Goal: Information Seeking & Learning: Learn about a topic

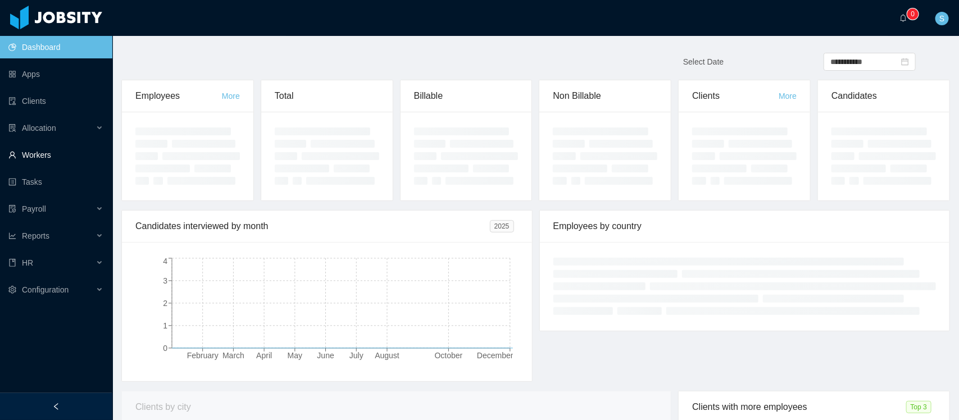
click at [37, 156] on link "Workers" at bounding box center [55, 155] width 95 height 22
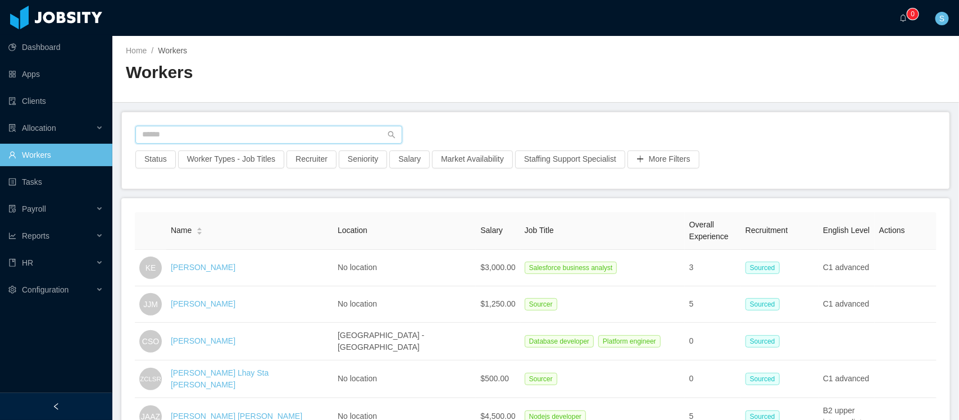
click at [258, 139] on input "text" at bounding box center [268, 135] width 267 height 18
type input "**********"
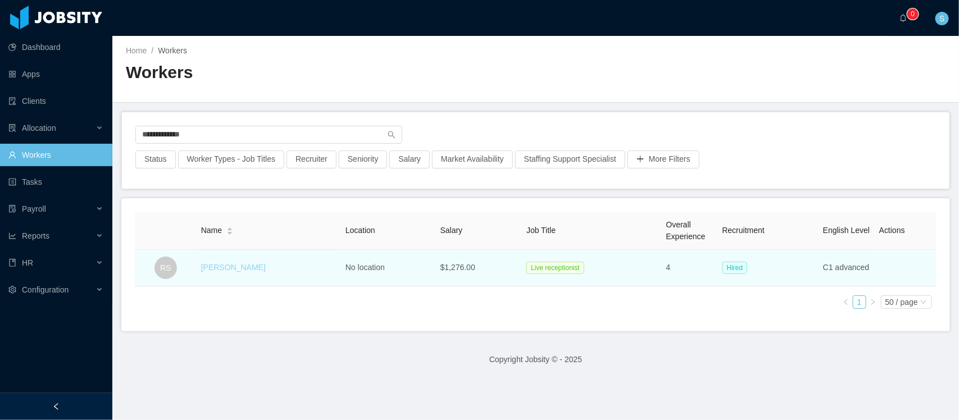
click at [233, 269] on link "[PERSON_NAME]" at bounding box center [233, 267] width 65 height 9
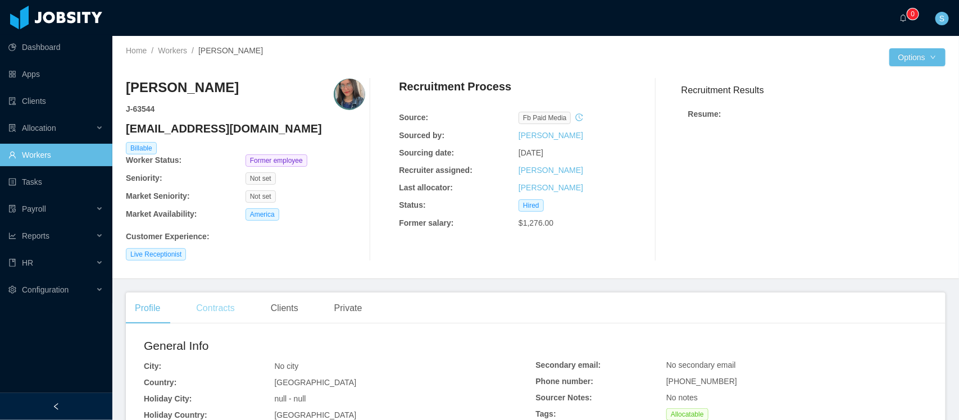
click at [223, 315] on div "Contracts" at bounding box center [215, 308] width 56 height 31
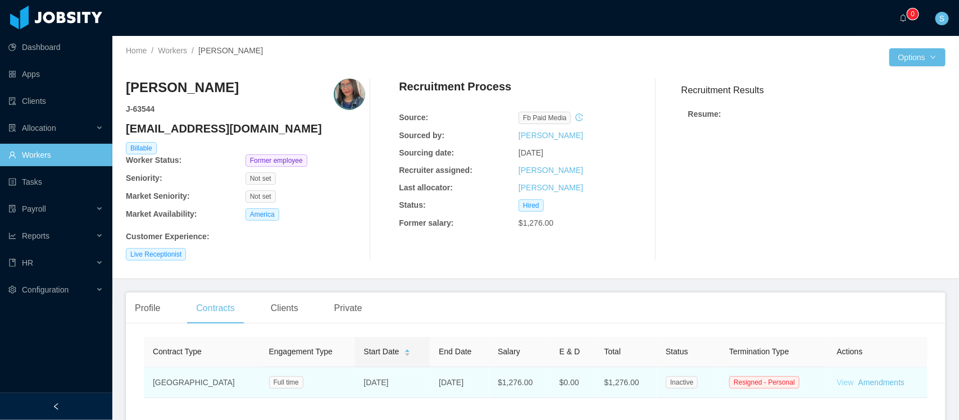
click at [837, 385] on link "View" at bounding box center [845, 382] width 17 height 9
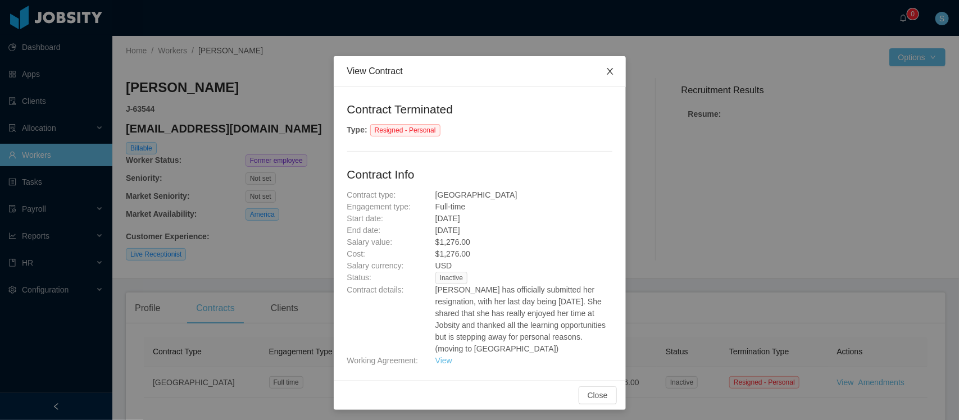
click at [606, 69] on icon "icon: close" at bounding box center [610, 71] width 9 height 9
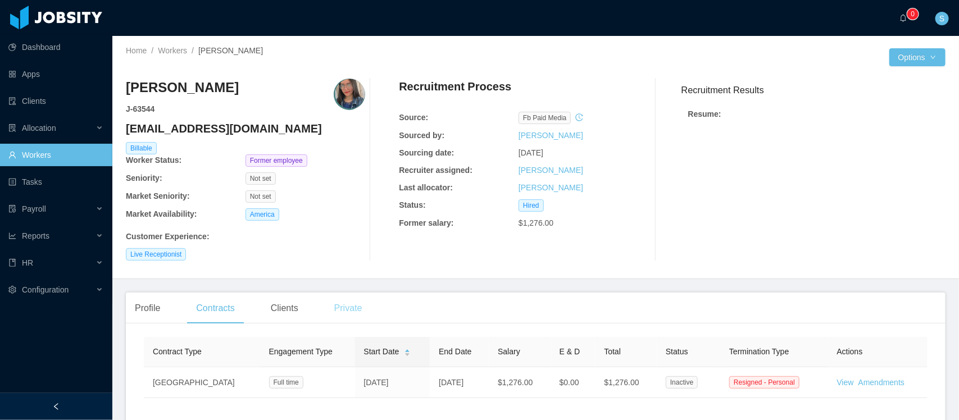
click at [339, 307] on div "Private" at bounding box center [348, 308] width 46 height 31
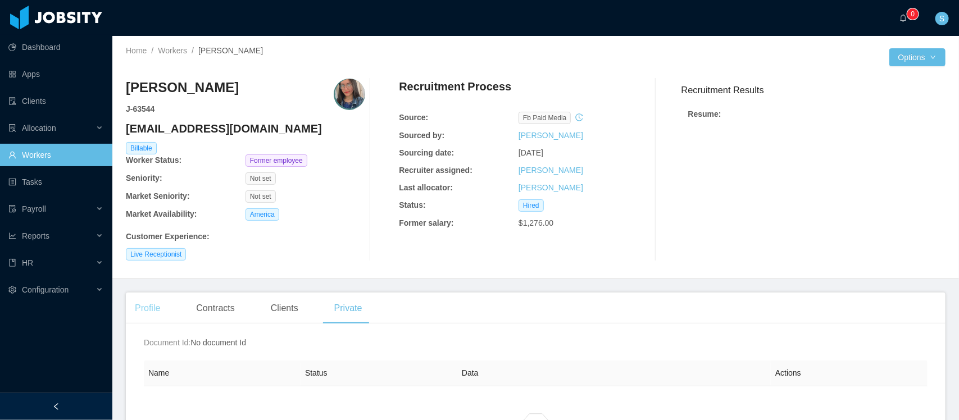
click at [130, 307] on div "Profile" at bounding box center [147, 308] width 43 height 31
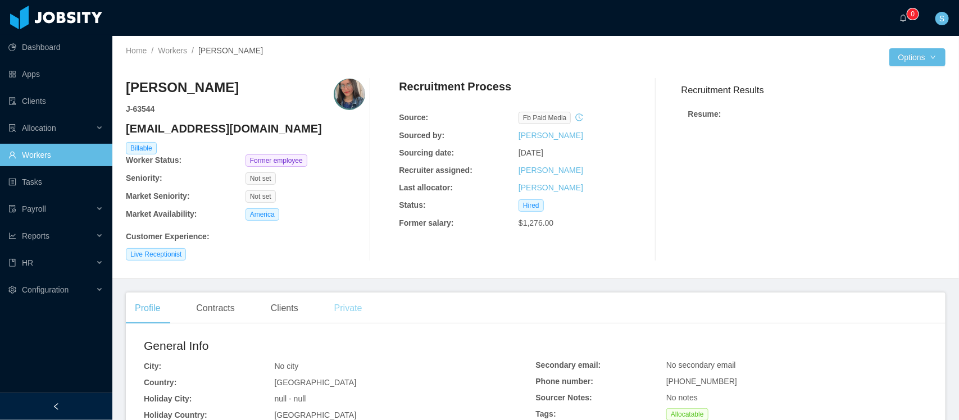
click at [342, 315] on div "Private" at bounding box center [348, 308] width 46 height 31
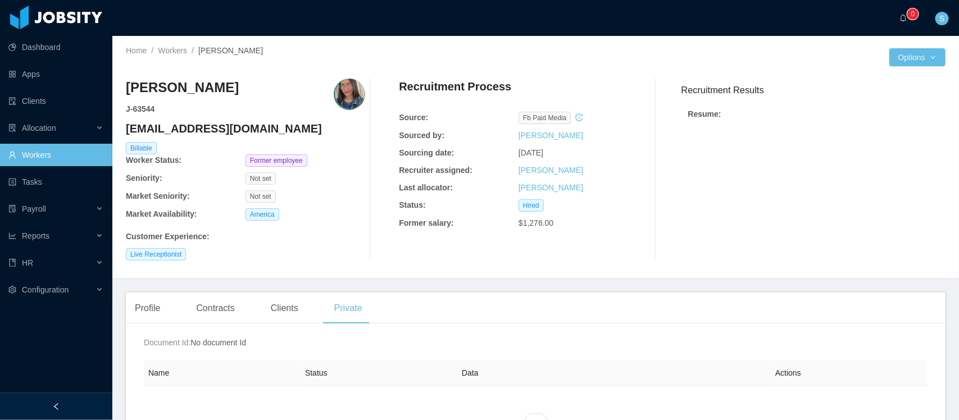
scroll to position [140, 0]
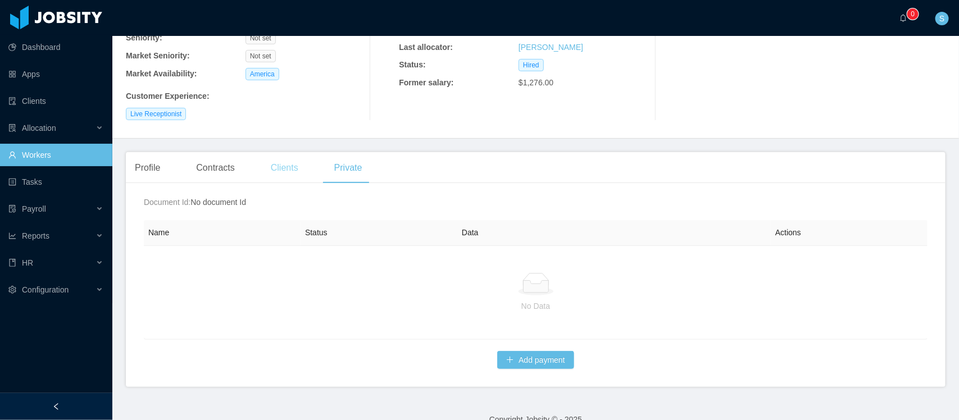
click at [293, 172] on div "Clients" at bounding box center [285, 167] width 46 height 31
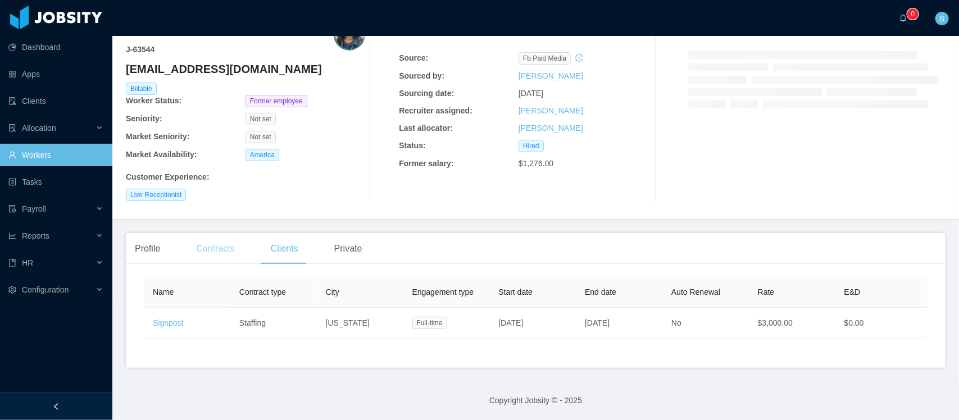
click at [225, 242] on div "Contracts" at bounding box center [215, 248] width 56 height 31
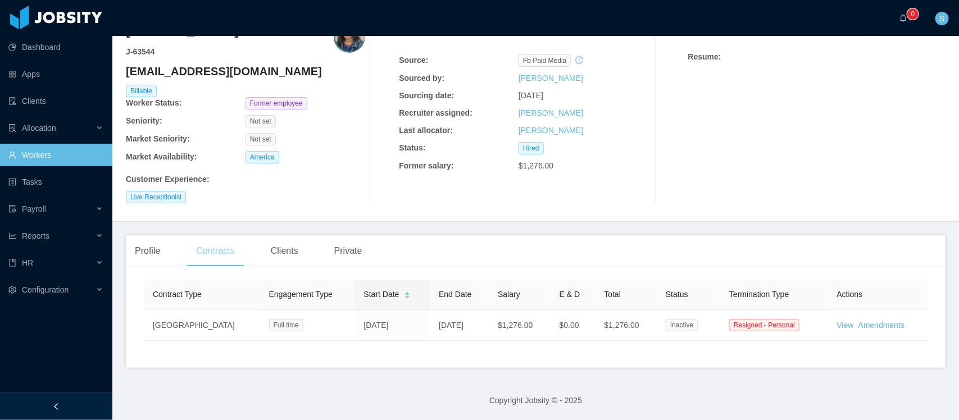
scroll to position [70, 0]
